Goal: Information Seeking & Learning: Find specific fact

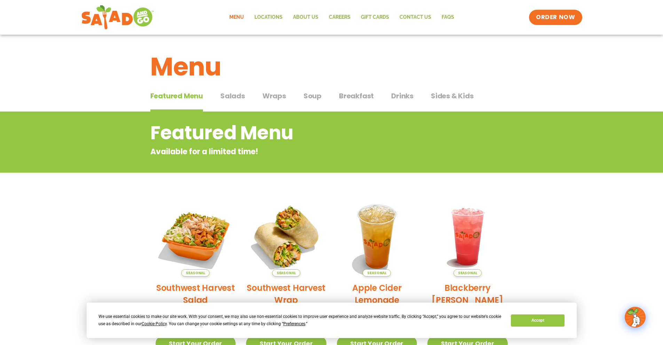
click at [241, 94] on span "Salads" at bounding box center [232, 96] width 25 height 10
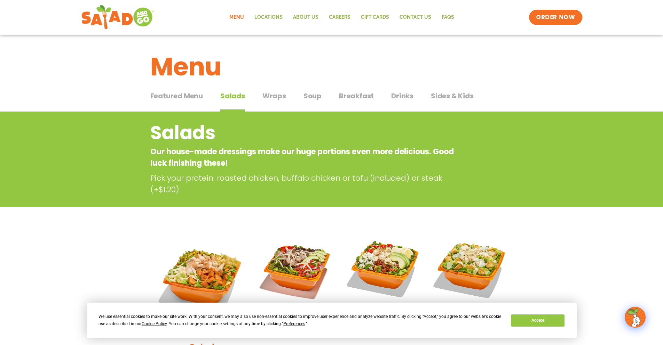
click at [446, 25] on div "Menu Locations About Us Careers GIFT CARDS Contact Us FAQs Menu Menu Locations …" at bounding box center [331, 17] width 501 height 28
click at [445, 19] on link "FAQs" at bounding box center [447, 17] width 23 height 16
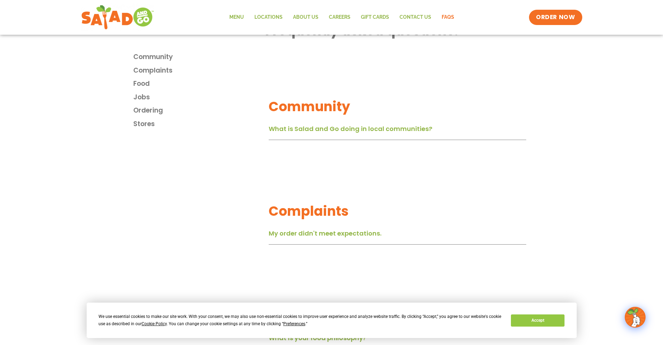
scroll to position [174, 0]
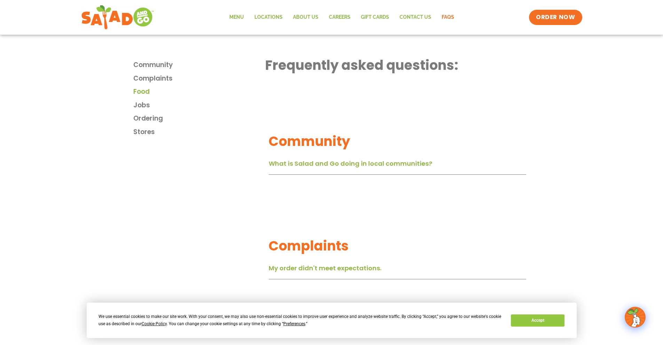
click at [140, 91] on span "Food" at bounding box center [141, 92] width 16 height 10
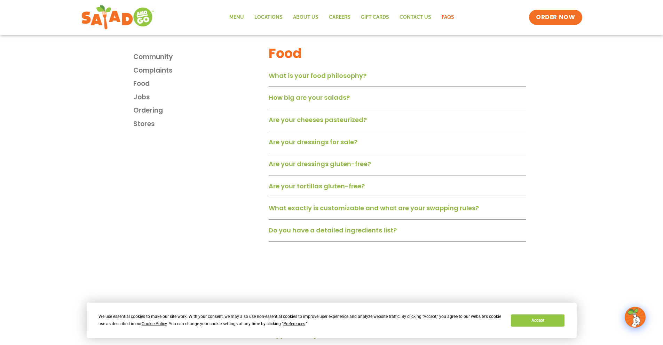
scroll to position [472, 0]
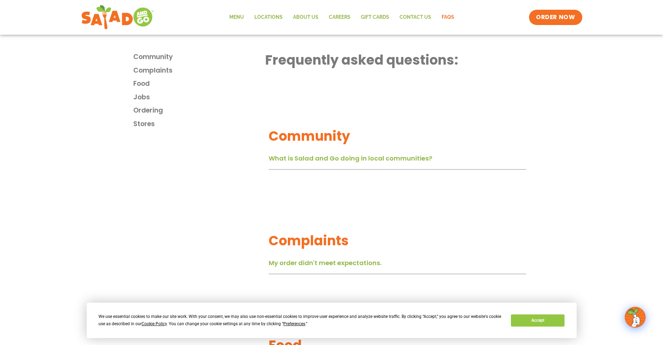
scroll to position [174, 0]
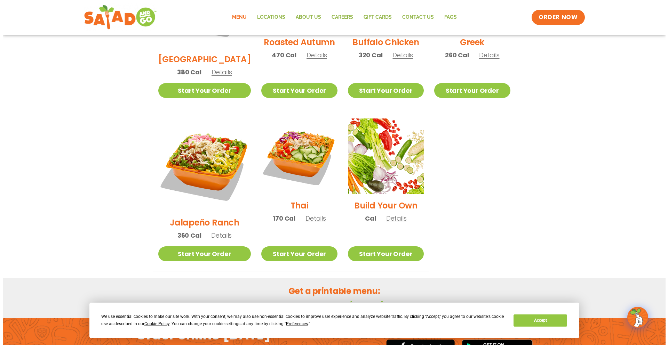
scroll to position [452, 0]
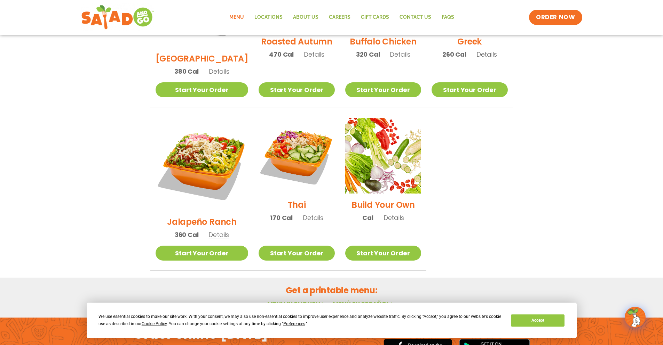
click at [388, 214] on span "Details" at bounding box center [393, 218] width 21 height 9
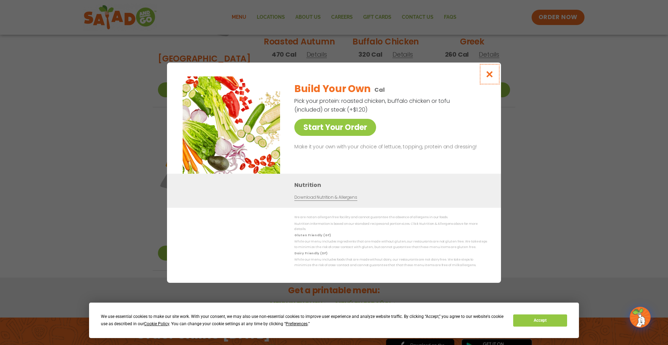
click at [489, 76] on icon "Close modal" at bounding box center [489, 74] width 9 height 7
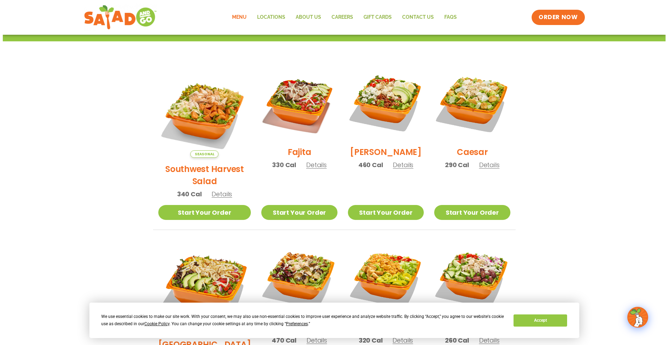
scroll to position [201, 0]
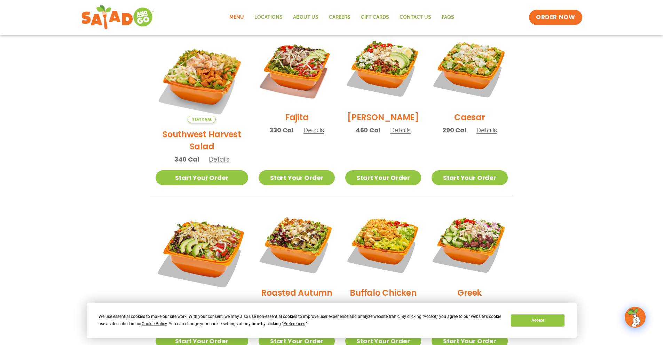
click at [487, 135] on span "Details" at bounding box center [486, 130] width 21 height 9
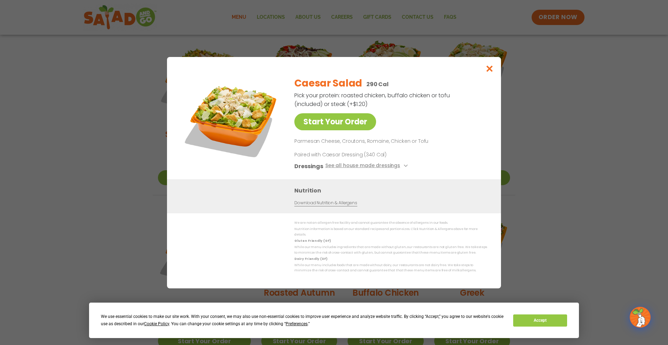
click at [343, 206] on link "Download Nutrition & Allergens" at bounding box center [325, 203] width 63 height 7
